Goal: Navigation & Orientation: Find specific page/section

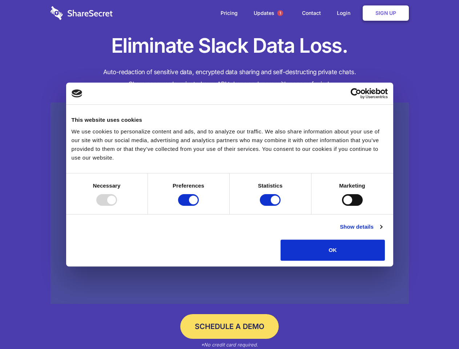
click at [117, 206] on div at bounding box center [106, 200] width 21 height 12
click at [199, 206] on input "Preferences" at bounding box center [188, 200] width 21 height 12
checkbox input "false"
click at [271, 206] on input "Statistics" at bounding box center [270, 200] width 21 height 12
checkbox input "false"
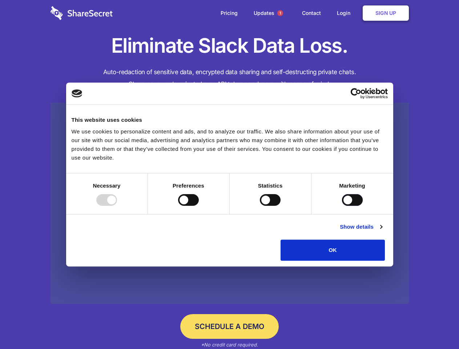
click at [342, 206] on input "Marketing" at bounding box center [352, 200] width 21 height 12
checkbox input "true"
click at [382, 231] on link "Show details" at bounding box center [360, 226] width 42 height 9
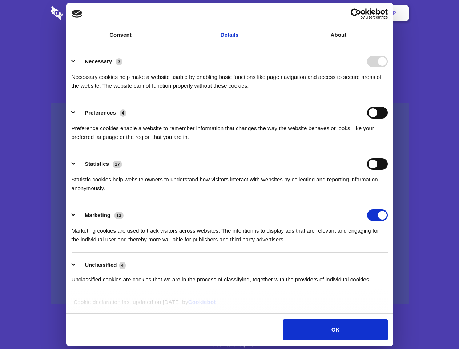
click at [391, 263] on ul "Necessary 7 Necessary cookies help make a website usable by enabling basic func…" at bounding box center [229, 170] width 323 height 245
click at [280, 13] on span "1" at bounding box center [280, 13] width 6 height 6
